Goal: Transaction & Acquisition: Purchase product/service

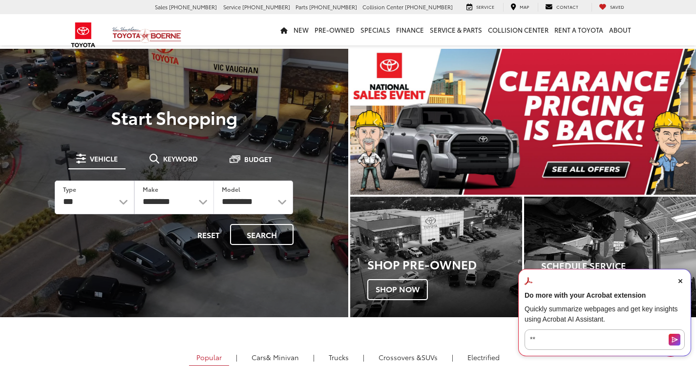
click at [682, 282] on icon "Close Acrobat AI Assistant Dialog" at bounding box center [680, 281] width 4 height 4
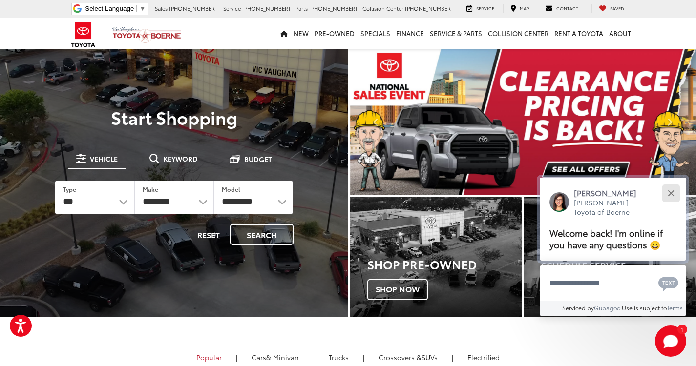
click at [674, 191] on div "Close" at bounding box center [671, 193] width 6 height 6
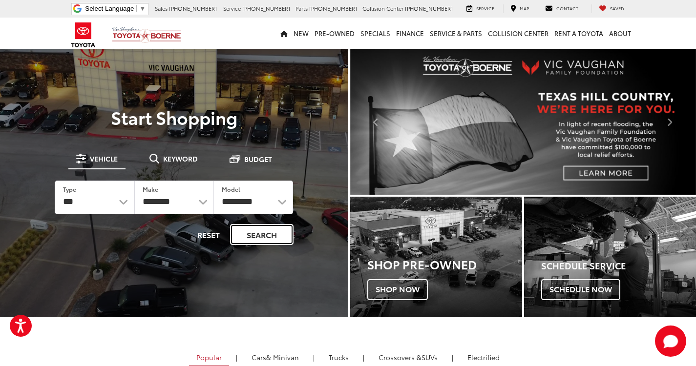
click at [255, 229] on button "Search" at bounding box center [262, 234] width 64 height 21
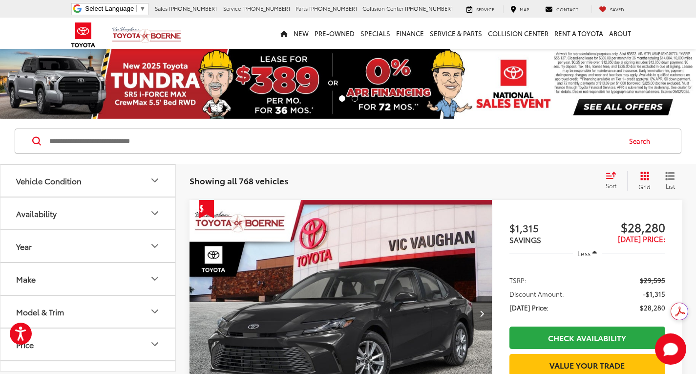
click at [352, 144] on input "Search by Make, Model, or Keyword" at bounding box center [334, 140] width 572 height 23
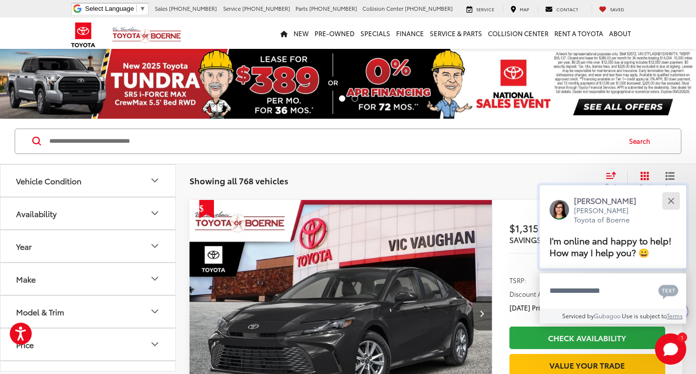
click at [677, 202] on button "Close" at bounding box center [670, 200] width 21 height 21
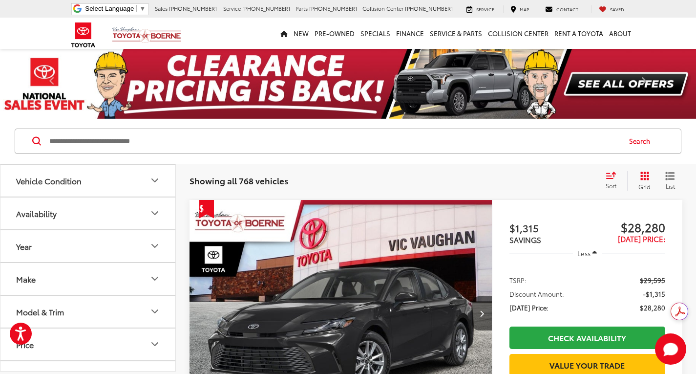
click at [166, 139] on input "Search by Make, Model, or Keyword" at bounding box center [334, 140] width 572 height 23
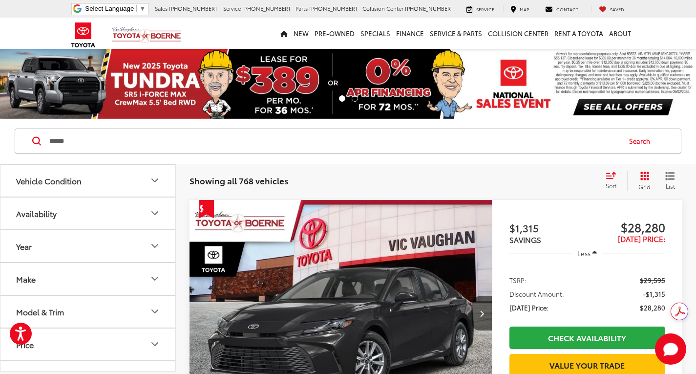
type input "******"
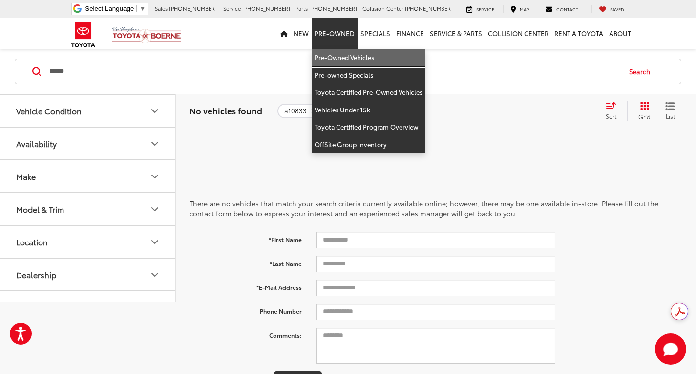
drag, startPoint x: 342, startPoint y: 57, endPoint x: 459, endPoint y: 85, distance: 119.8
click at [342, 57] on link "Pre-Owned Vehicles" at bounding box center [369, 58] width 114 height 18
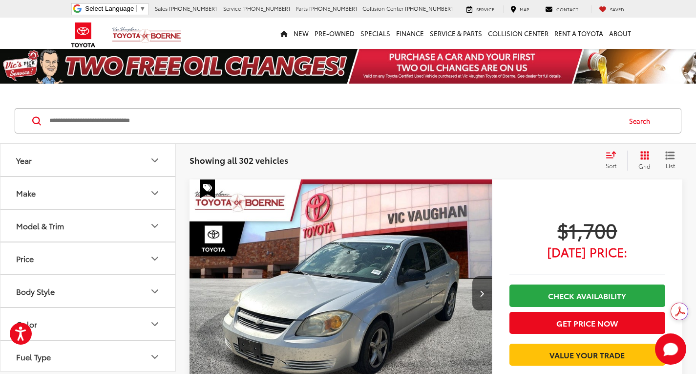
click at [385, 126] on input "Search by Make, Model, or Keyword" at bounding box center [334, 120] width 572 height 23
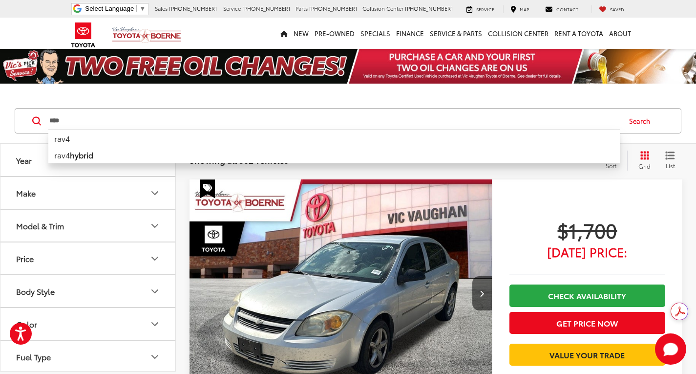
type input "****"
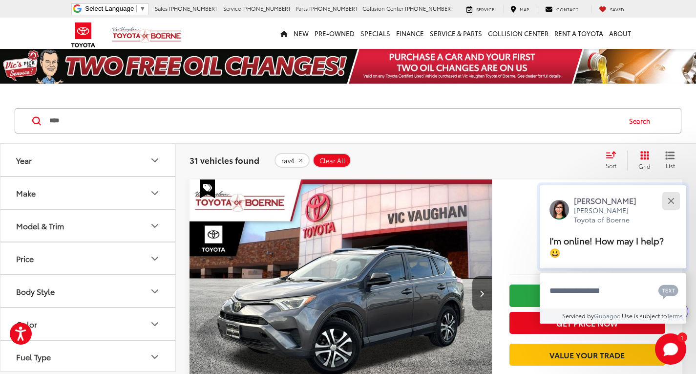
click at [671, 204] on button "Close" at bounding box center [670, 200] width 21 height 21
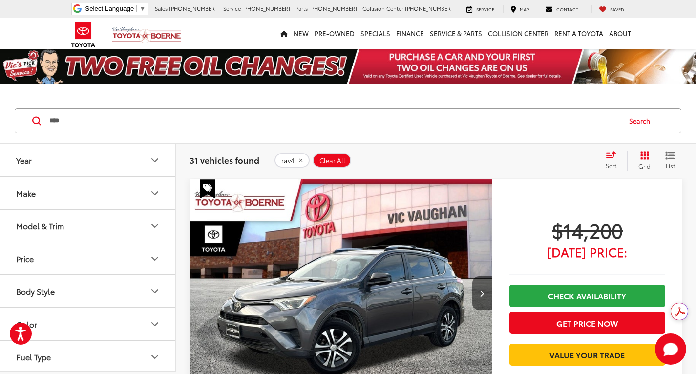
click at [102, 330] on button "Color" at bounding box center [88, 324] width 176 height 32
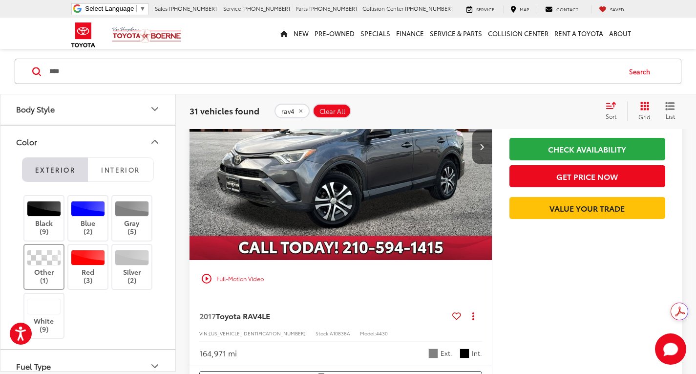
scroll to position [147, 0]
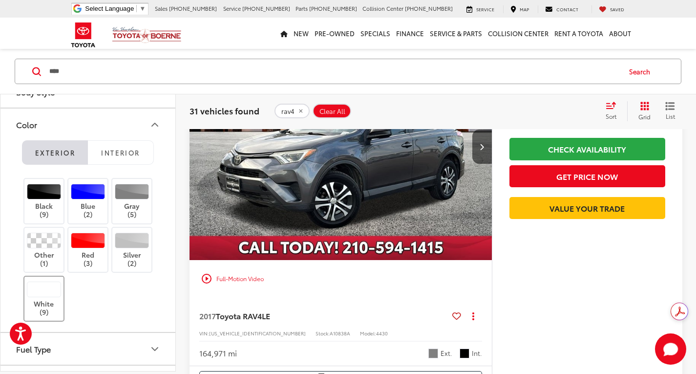
click at [48, 299] on label "White (9)" at bounding box center [44, 298] width 40 height 35
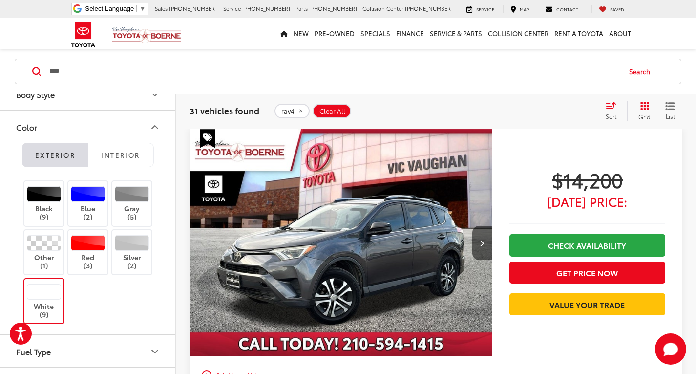
scroll to position [49, 0]
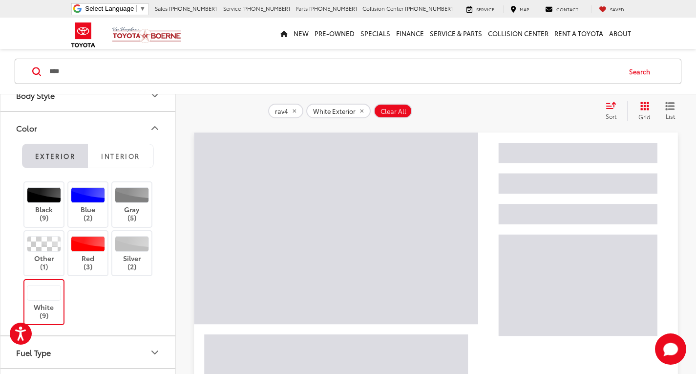
click at [154, 126] on icon "Color" at bounding box center [155, 128] width 12 height 12
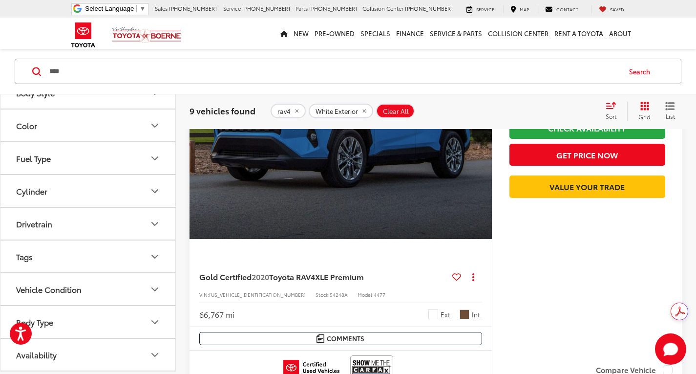
scroll to position [977, 0]
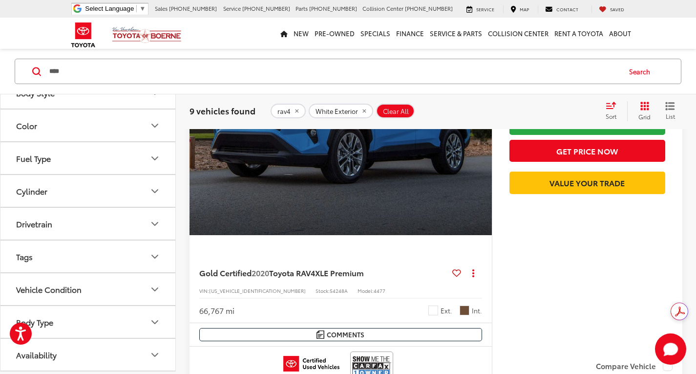
click at [497, 106] on div "rav4 White Exterior Clear All + 0" at bounding box center [434, 111] width 326 height 15
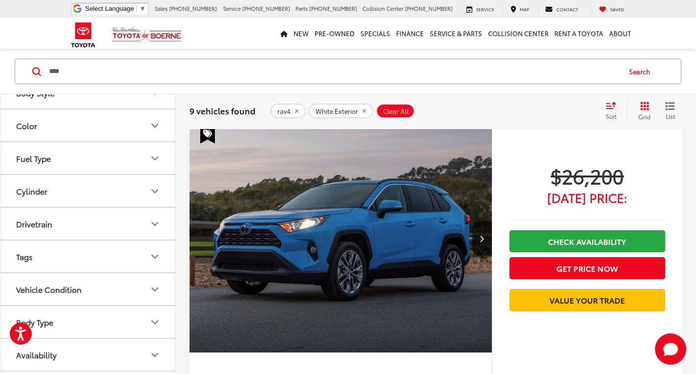
scroll to position [848, 0]
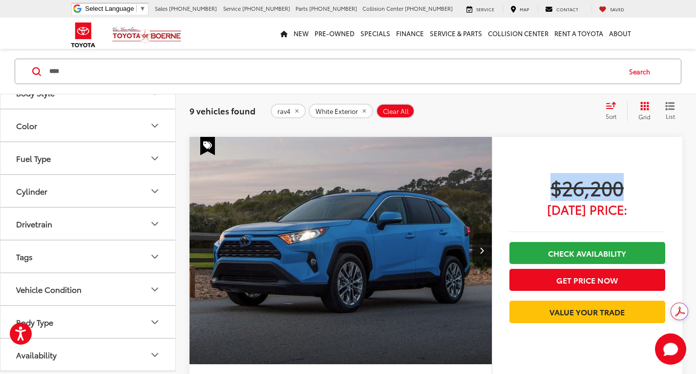
drag, startPoint x: 649, startPoint y: 178, endPoint x: 545, endPoint y: 195, distance: 105.4
click at [545, 195] on span "$26,200" at bounding box center [587, 187] width 156 height 24
click at [502, 194] on div "Track Price $26,200 Today's Price: Check Availability Get Price Now Value Your …" at bounding box center [587, 310] width 191 height 346
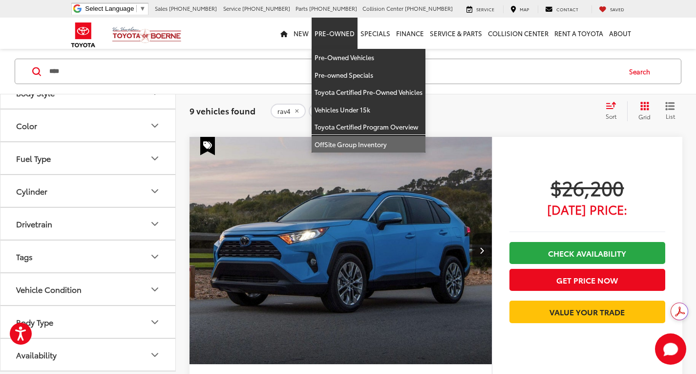
click at [357, 148] on link "OffSite Group Inventory" at bounding box center [369, 144] width 114 height 17
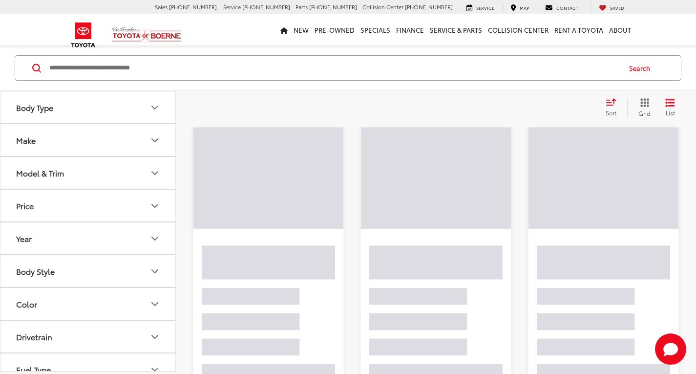
scroll to position [38, 0]
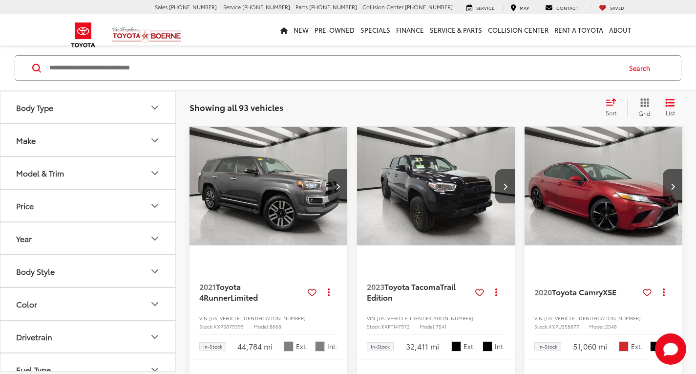
click at [233, 71] on input "Search by Make, Model, or Keyword" at bounding box center [334, 67] width 572 height 23
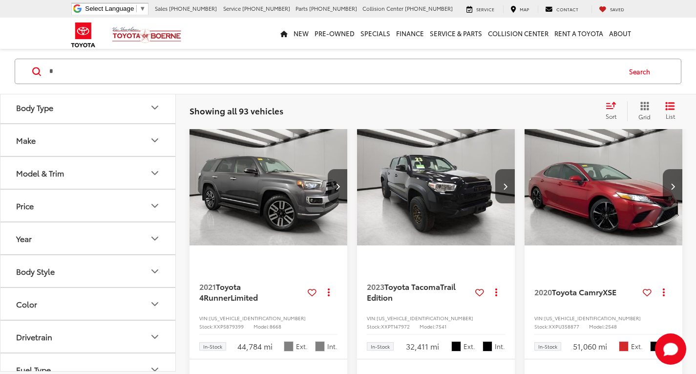
scroll to position [0, 0]
type input "******"
